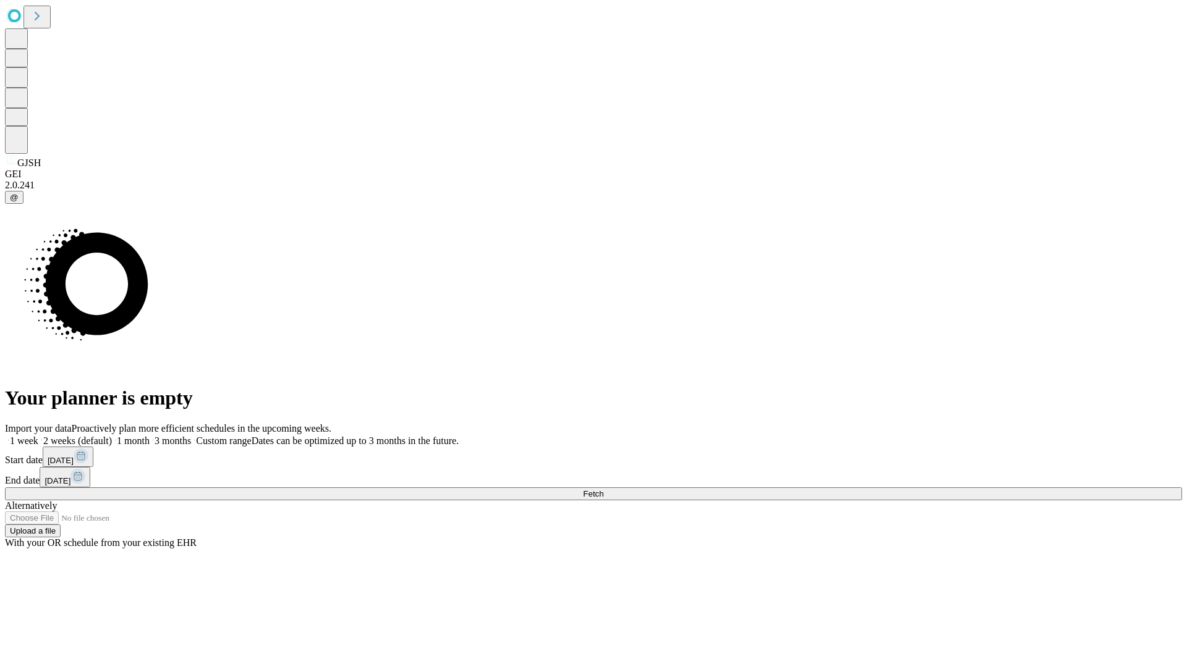
click at [603, 489] on span "Fetch" at bounding box center [593, 493] width 20 height 9
